Goal: Browse casually

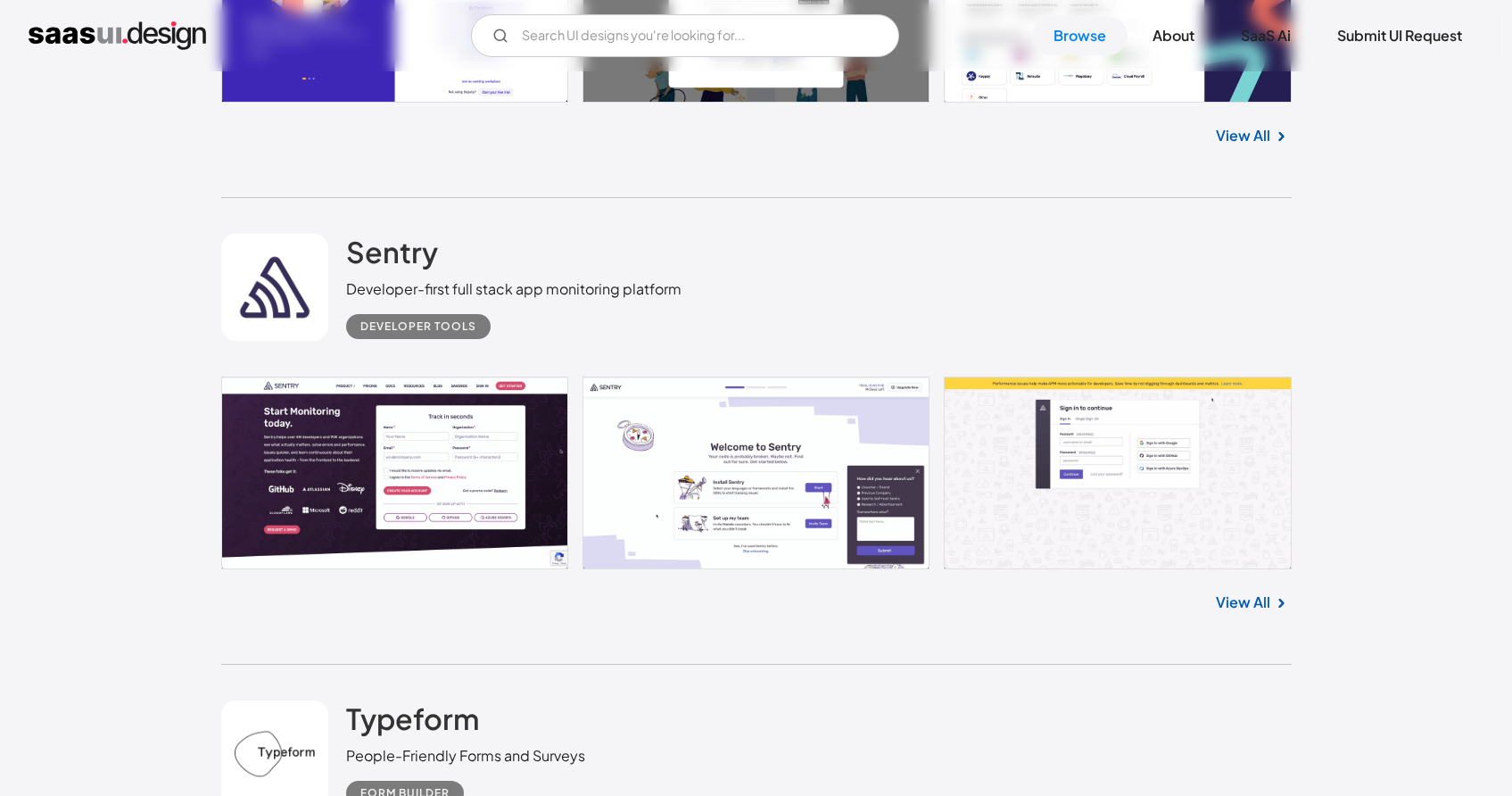
scroll to position [11338, 0]
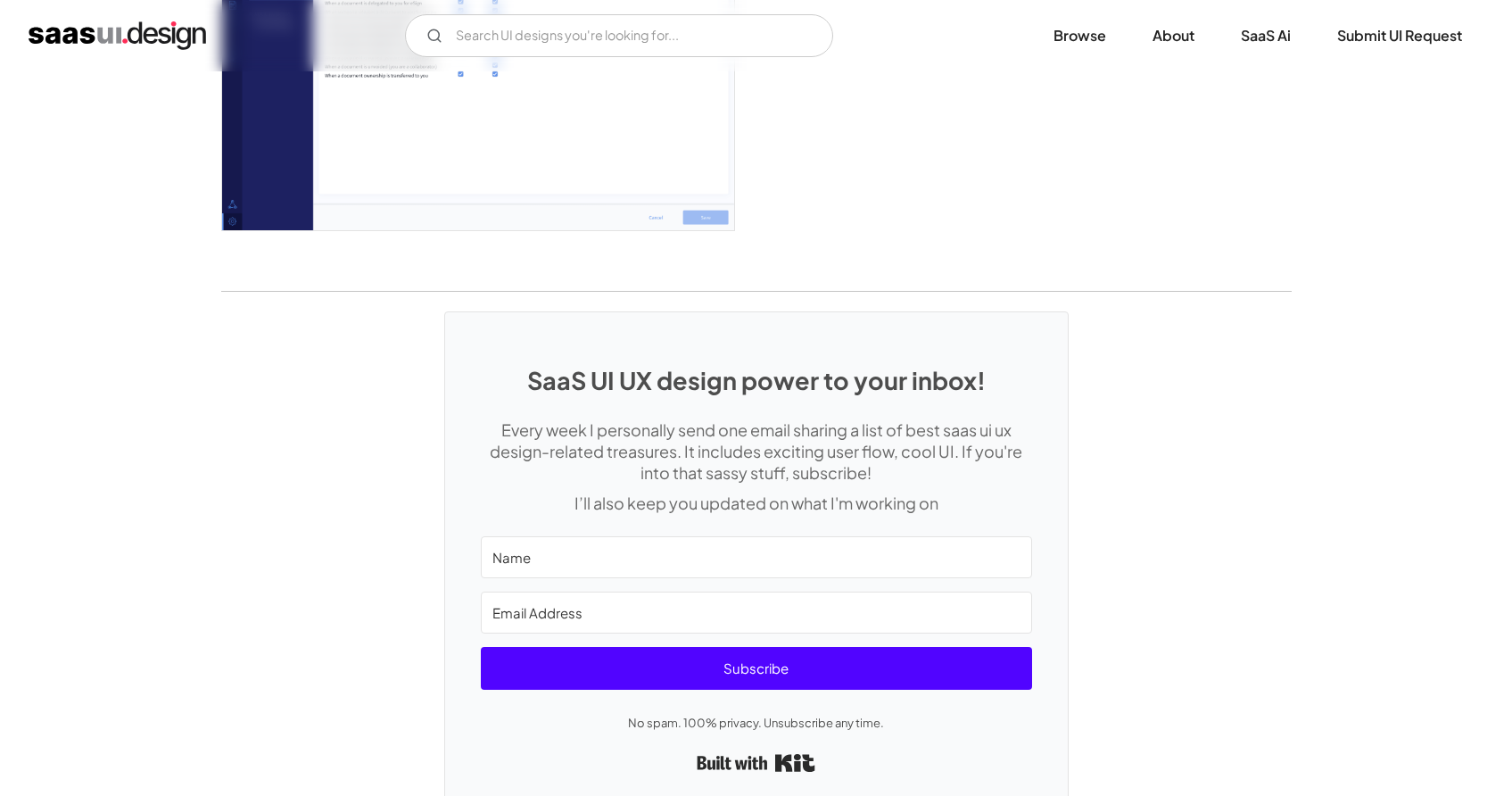
scroll to position [4484, 0]
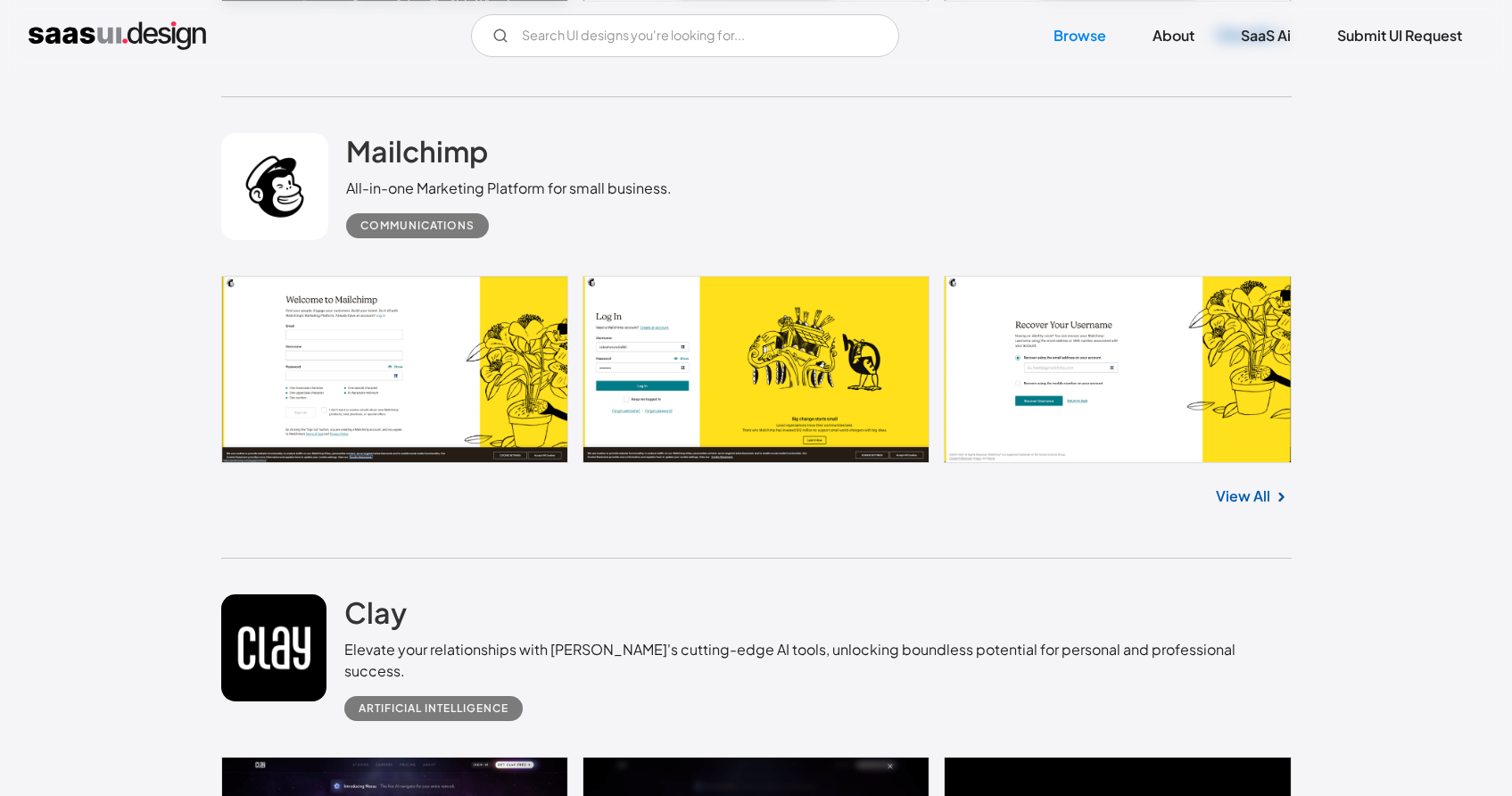
scroll to position [1914, 0]
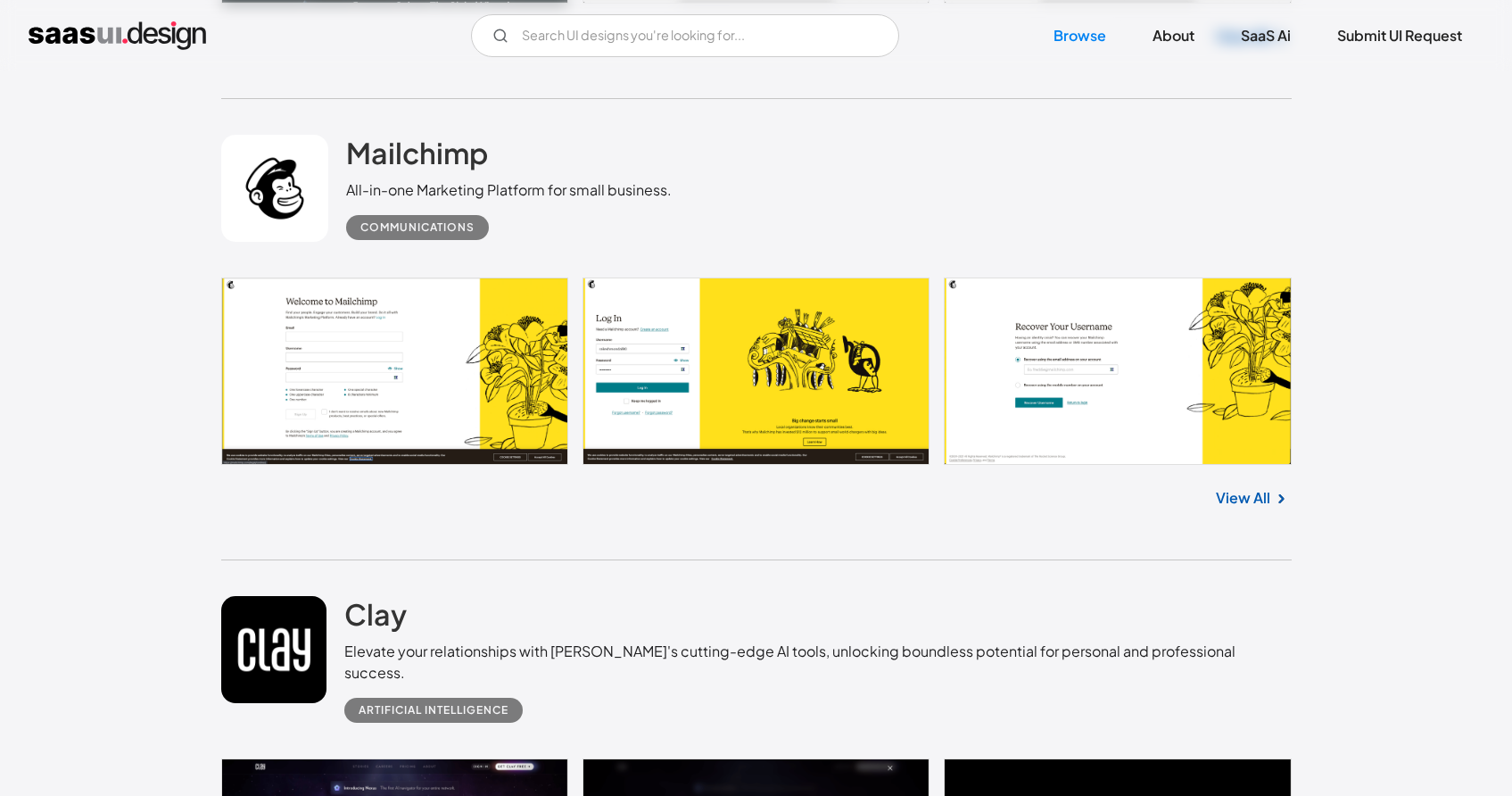
click at [1247, 498] on link "View All" at bounding box center [1244, 498] width 54 height 21
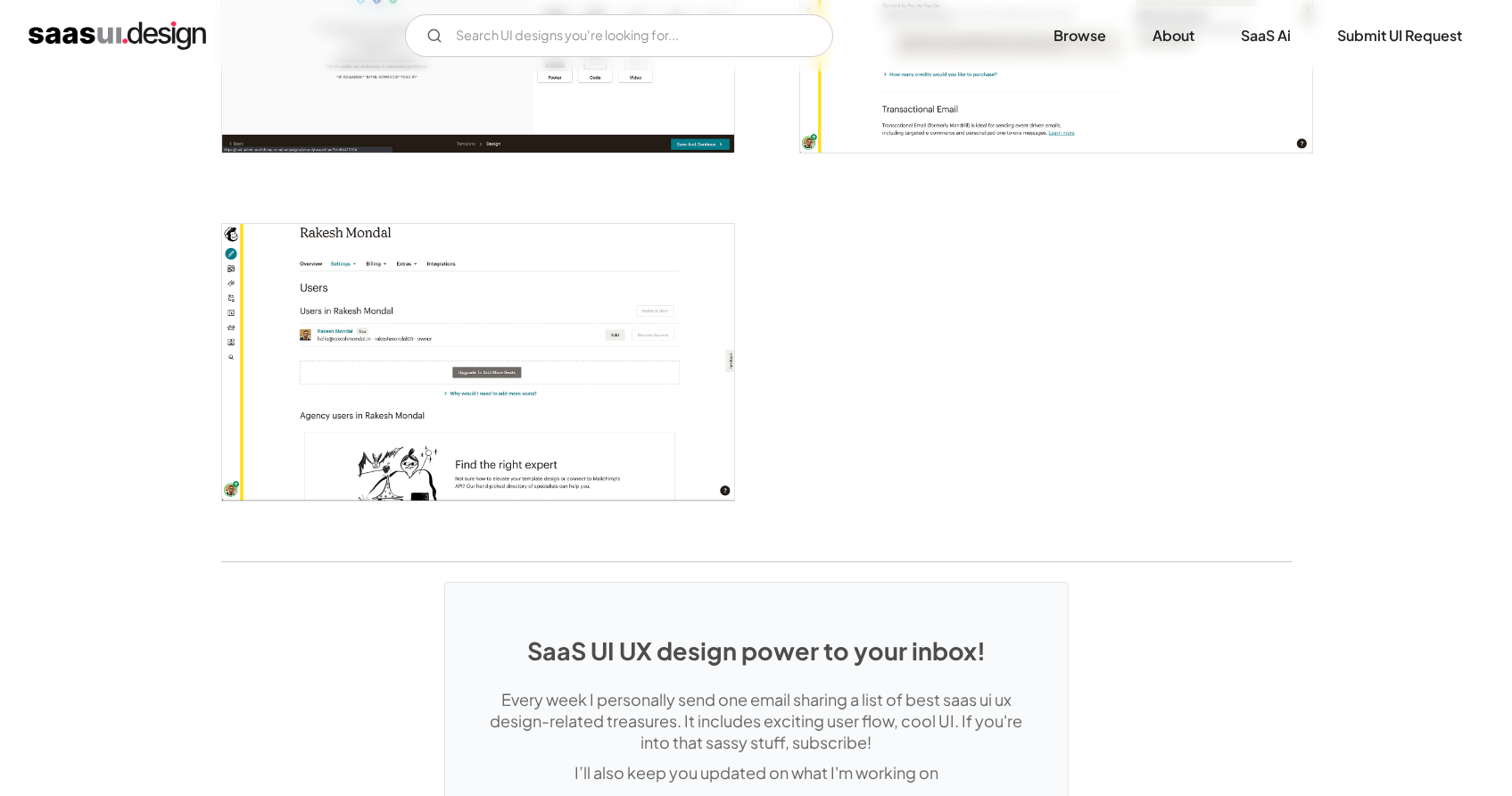
scroll to position [4394, 0]
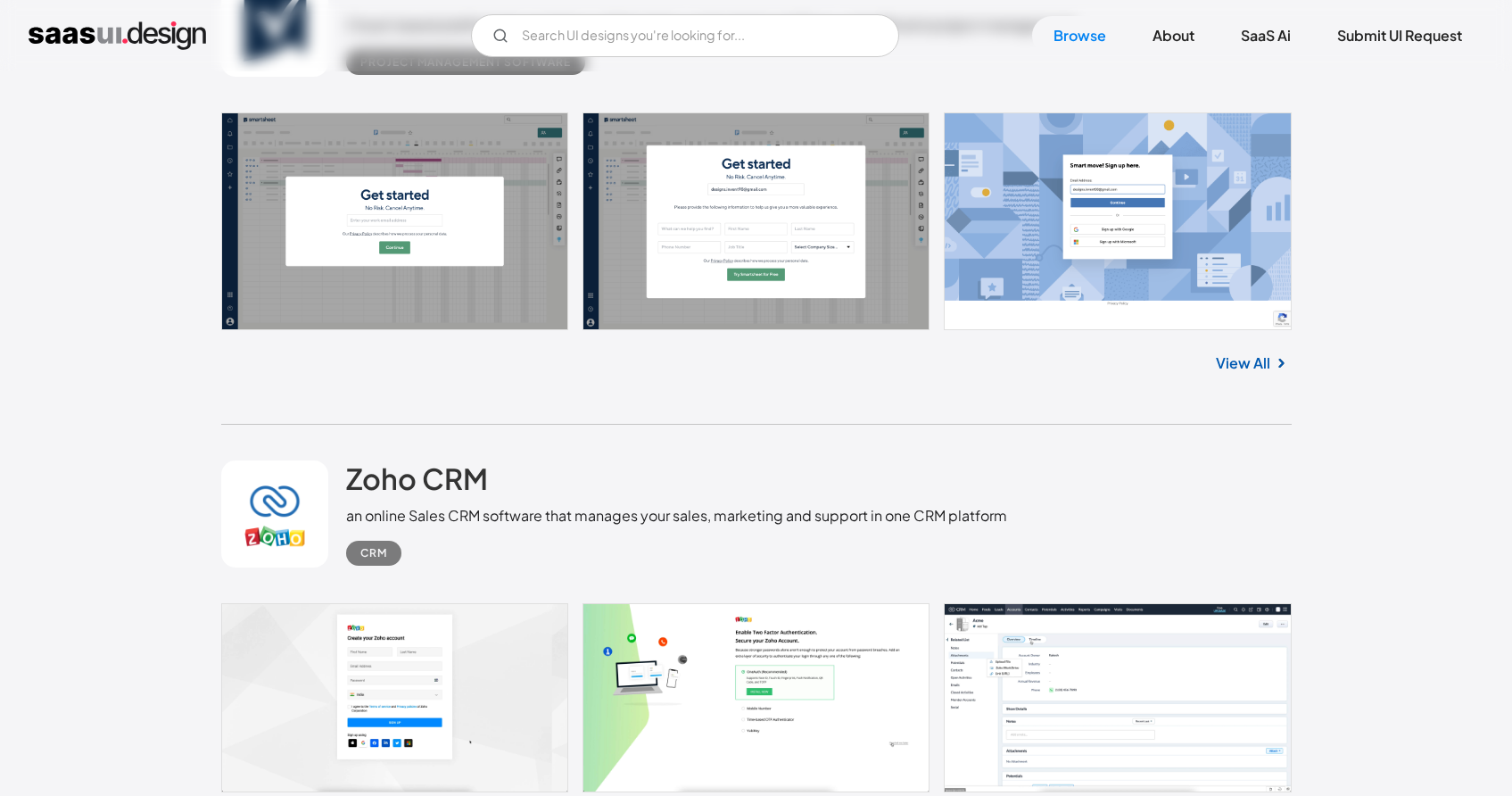
scroll to position [5494, 0]
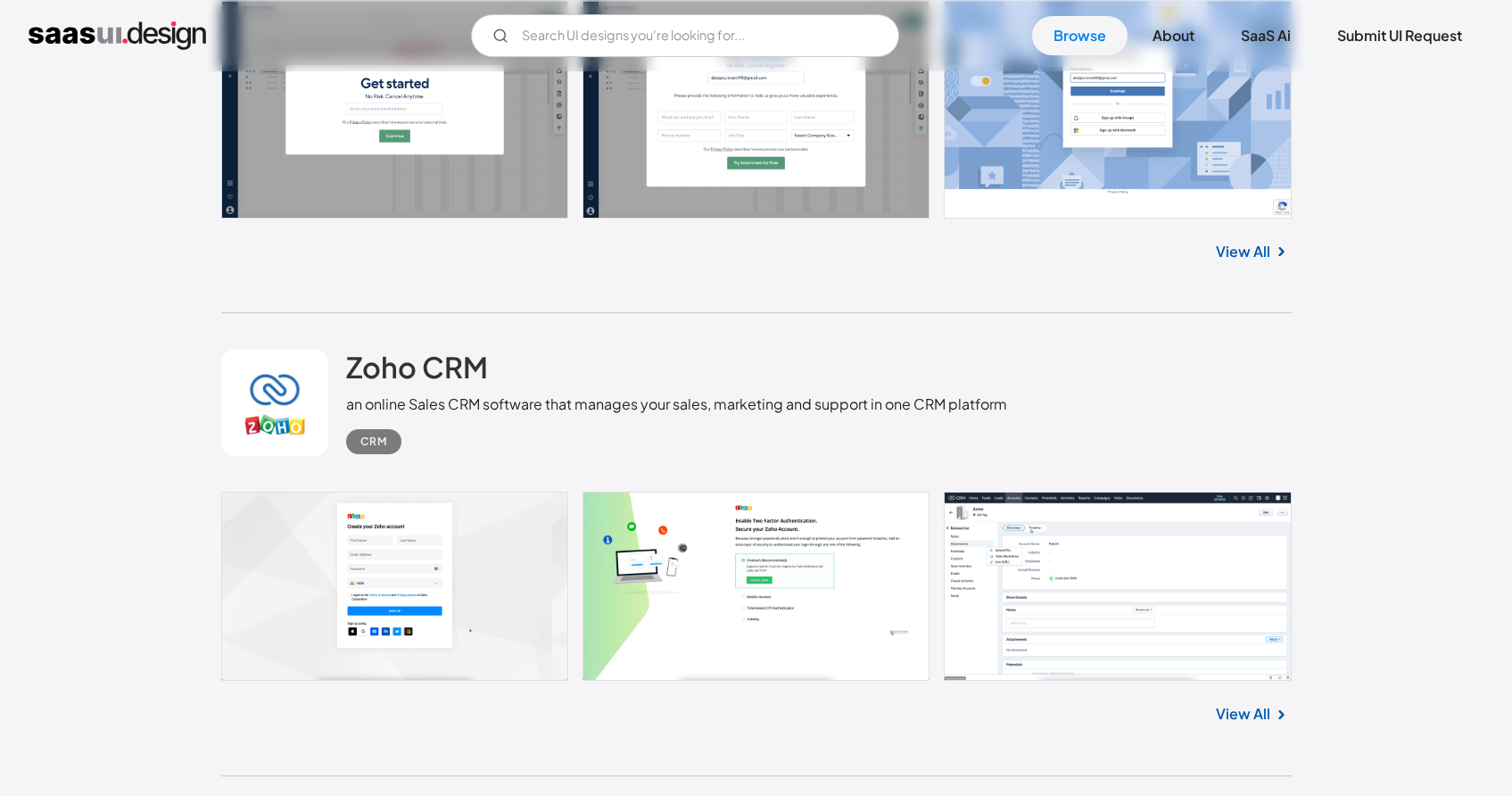
click at [1254, 703] on link "View All" at bounding box center [1244, 714] width 54 height 21
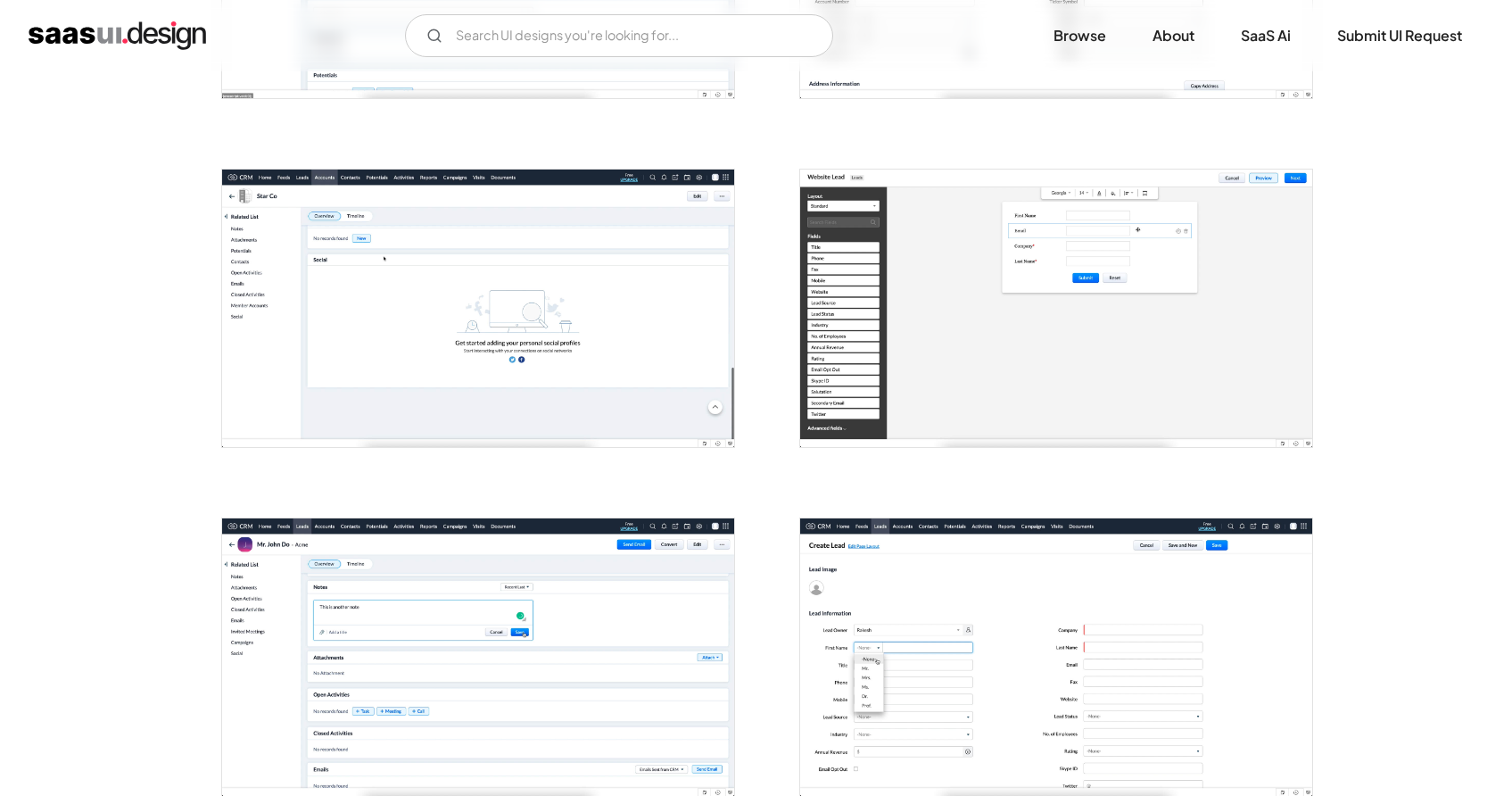
scroll to position [993, 0]
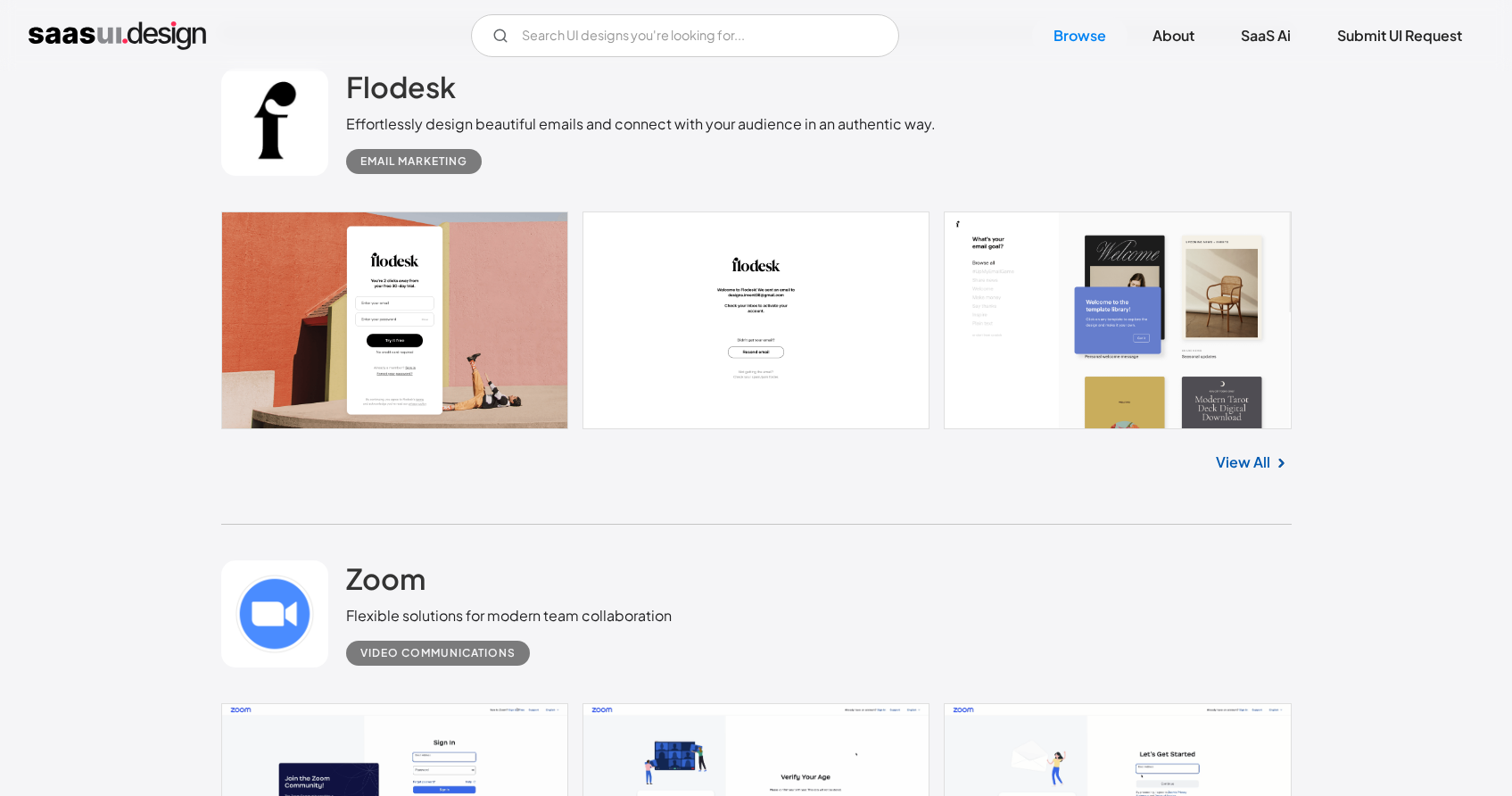
scroll to position [9198, 0]
